Goal: Task Accomplishment & Management: Use online tool/utility

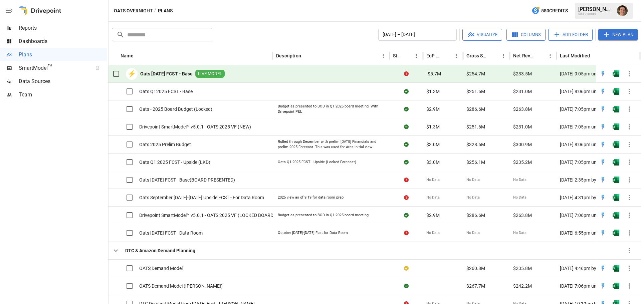
scroll to position [409, 3]
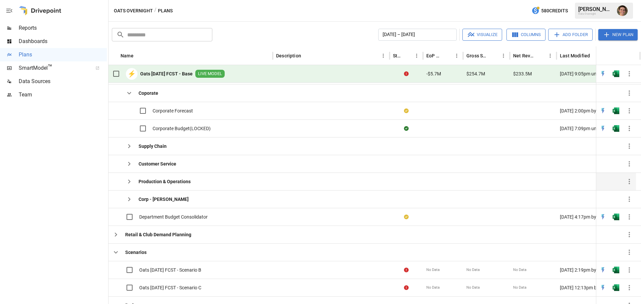
click at [180, 184] on b "Production & Operations" at bounding box center [165, 181] width 52 height 7
click at [164, 181] on b "Production & Operations" at bounding box center [165, 181] width 52 height 7
click at [130, 183] on icon "button" at bounding box center [129, 182] width 8 height 8
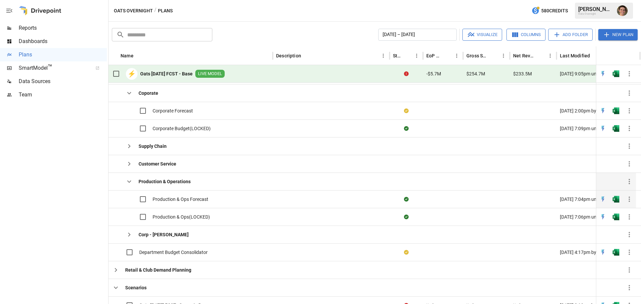
click at [203, 196] on span "Production & Ops Forecast" at bounding box center [181, 199] width 56 height 7
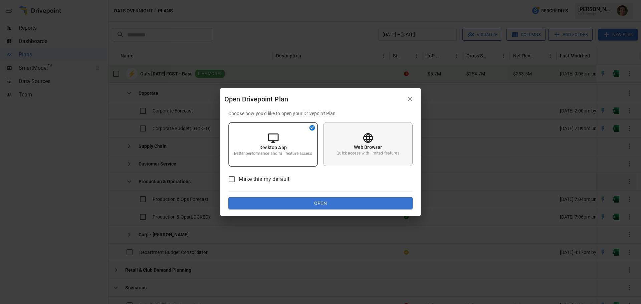
click at [351, 144] on div "Web Browser Quick access with limited features" at bounding box center [367, 144] width 89 height 44
click at [329, 209] on button "Open" at bounding box center [320, 203] width 184 height 12
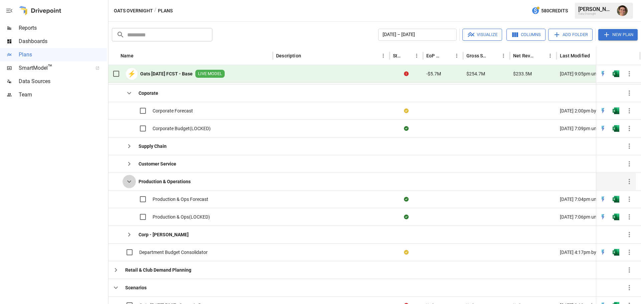
click at [127, 179] on icon "button" at bounding box center [129, 182] width 8 height 8
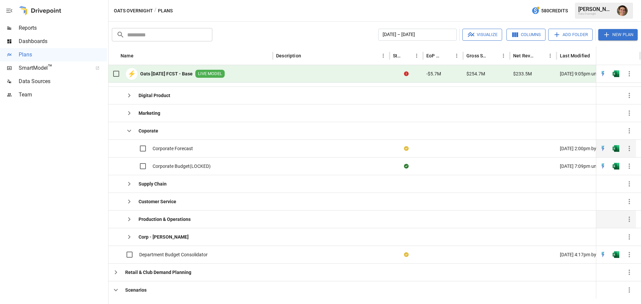
scroll to position [91, 0]
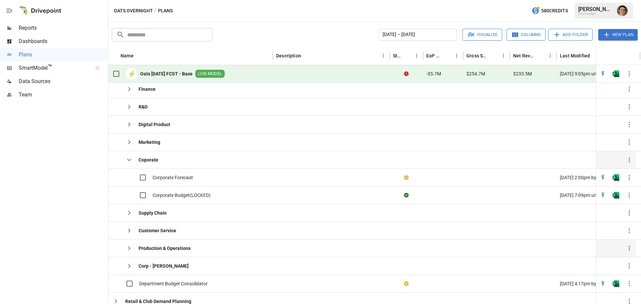
click at [128, 158] on icon "button" at bounding box center [129, 160] width 8 height 8
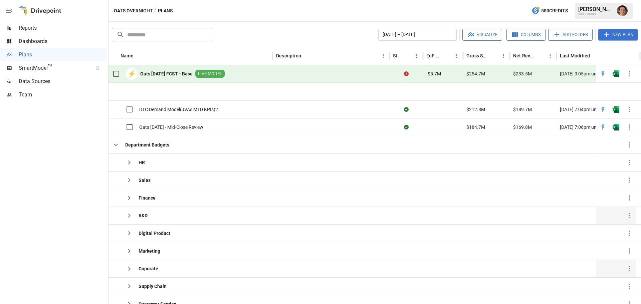
scroll to position [28, 0]
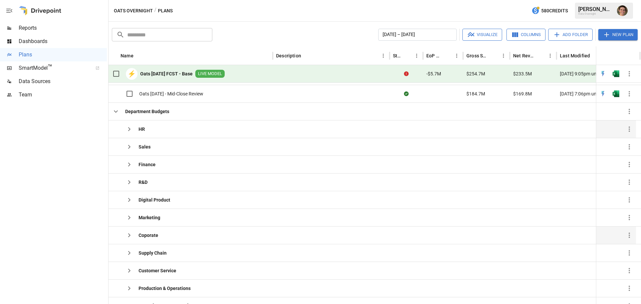
click at [131, 127] on icon "button" at bounding box center [129, 129] width 8 height 8
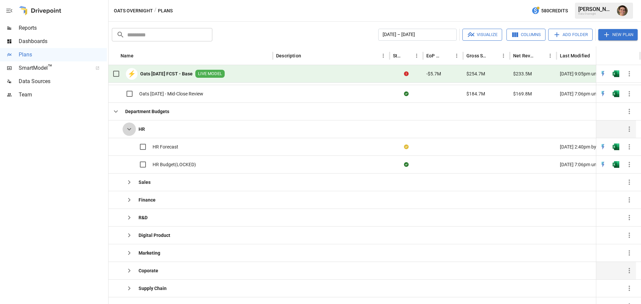
click at [131, 127] on icon "button" at bounding box center [129, 129] width 8 height 8
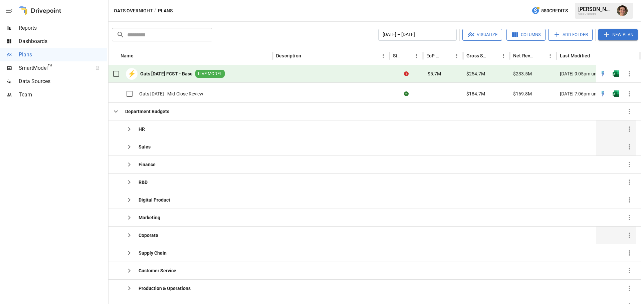
click at [129, 144] on icon "button" at bounding box center [129, 147] width 8 height 8
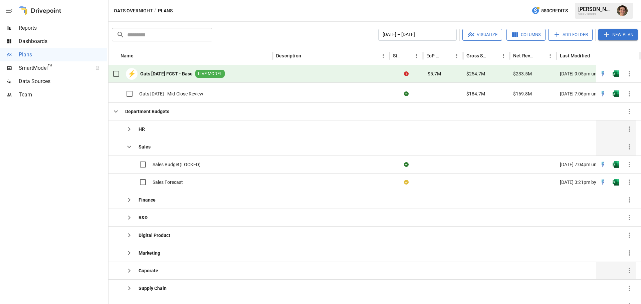
click at [129, 144] on icon "button" at bounding box center [129, 147] width 8 height 8
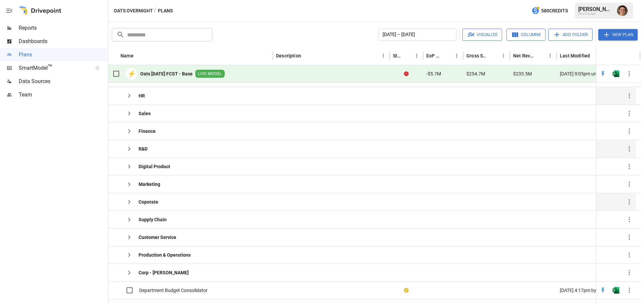
scroll to position [56, 0]
click at [127, 166] on icon "button" at bounding box center [129, 167] width 8 height 8
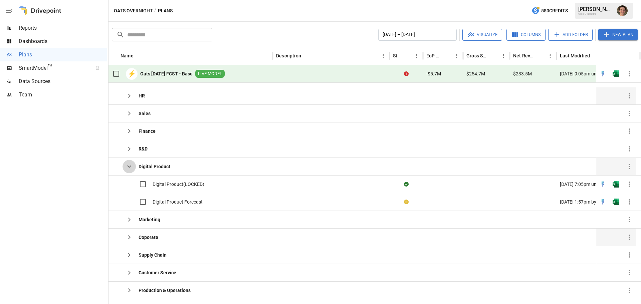
click at [127, 166] on icon "button" at bounding box center [129, 167] width 8 height 8
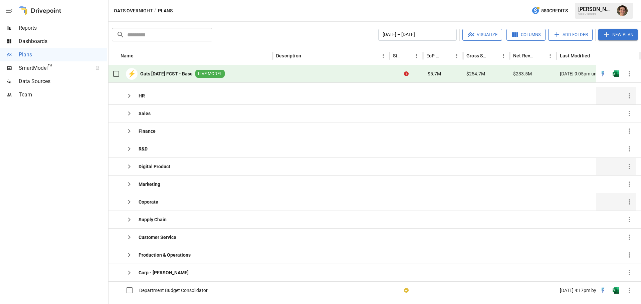
click at [128, 165] on icon "button" at bounding box center [129, 167] width 8 height 8
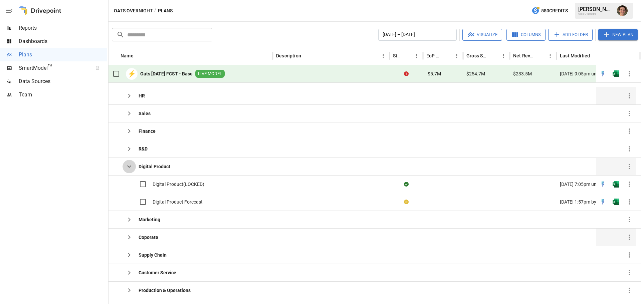
click at [128, 165] on icon "button" at bounding box center [129, 167] width 8 height 8
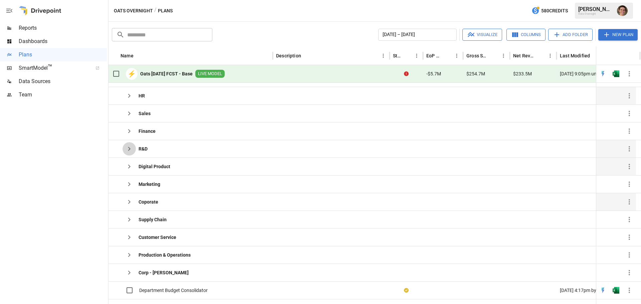
click at [129, 151] on icon "button" at bounding box center [129, 149] width 2 height 4
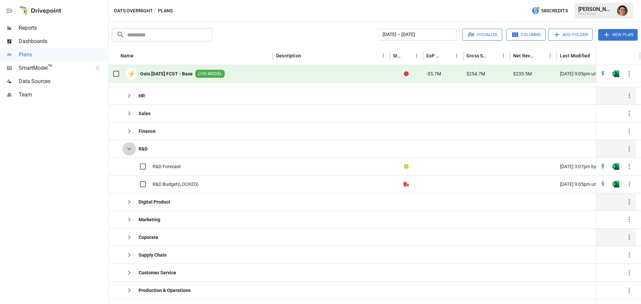
click at [129, 151] on icon "button" at bounding box center [129, 149] width 8 height 8
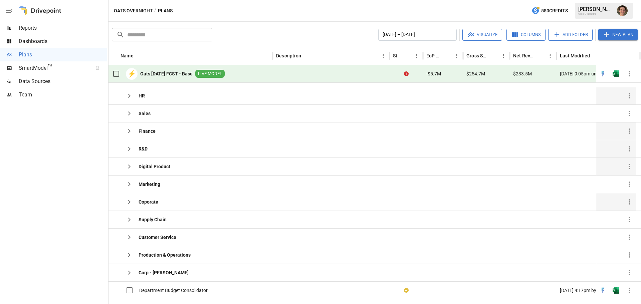
click at [122, 126] on div "Finance" at bounding box center [132, 131] width 46 height 13
click at [124, 127] on button "button" at bounding box center [129, 131] width 13 height 13
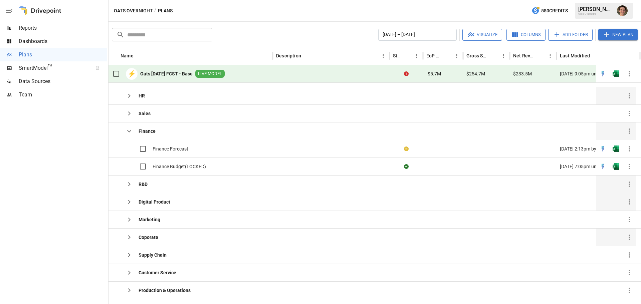
click at [124, 127] on button "button" at bounding box center [129, 131] width 13 height 13
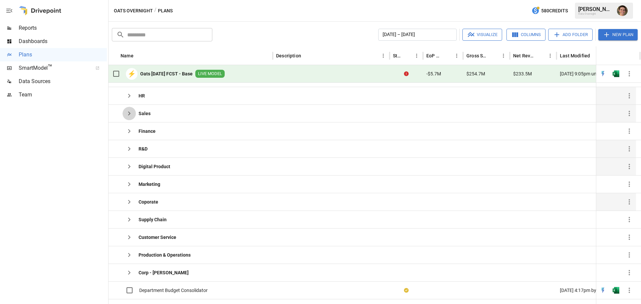
click at [126, 116] on icon "button" at bounding box center [129, 114] width 8 height 8
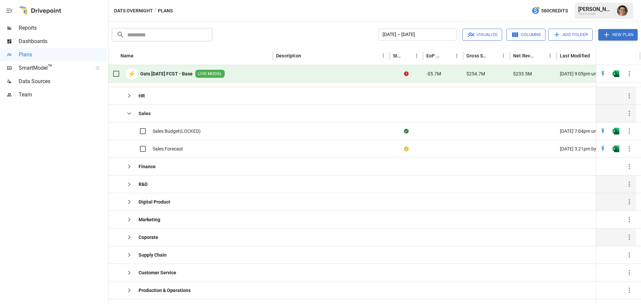
click at [126, 116] on icon "button" at bounding box center [129, 114] width 8 height 8
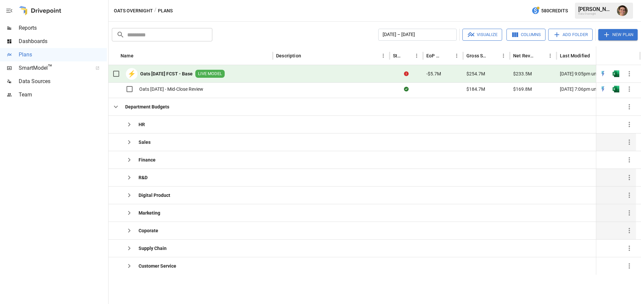
scroll to position [0, 0]
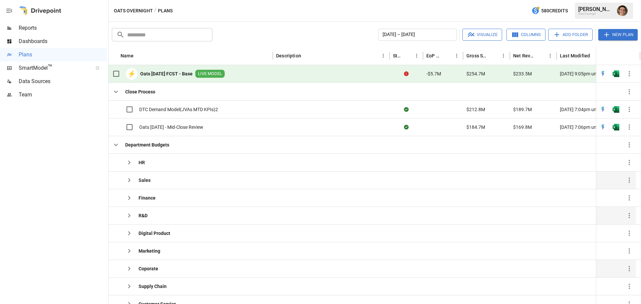
click at [188, 74] on b "Oats [DATE] FCST - Base" at bounding box center [166, 73] width 52 height 7
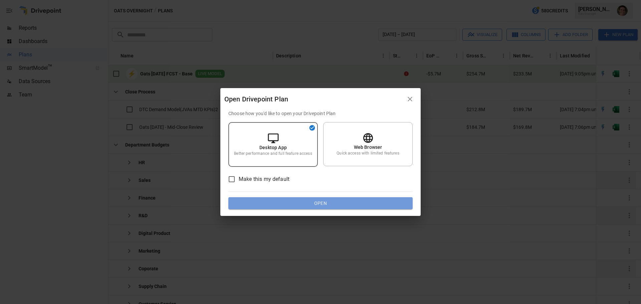
click at [319, 203] on button "Open" at bounding box center [320, 203] width 184 height 12
